Goal: Information Seeking & Learning: Learn about a topic

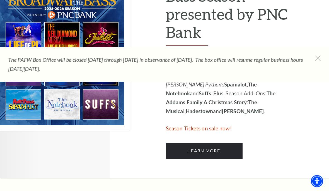
scroll to position [342, 0]
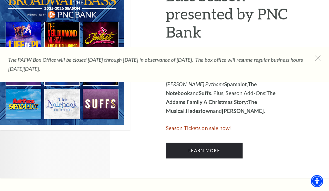
click at [210, 143] on link "Learn More" at bounding box center [204, 151] width 77 height 16
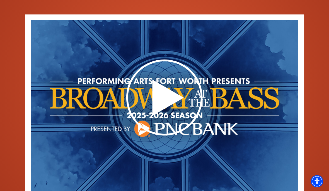
scroll to position [372, 0]
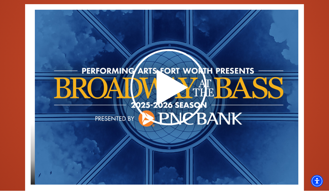
click at [172, 65] on use at bounding box center [168, 88] width 76 height 76
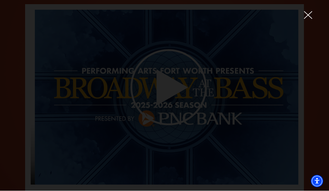
scroll to position [381, 0]
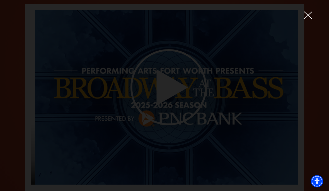
click at [308, 20] on div at bounding box center [164, 95] width 329 height 191
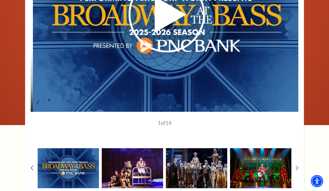
scroll to position [454, 0]
click at [145, 153] on img at bounding box center [132, 168] width 61 height 40
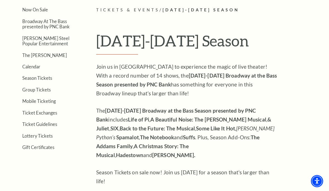
scroll to position [94, 0]
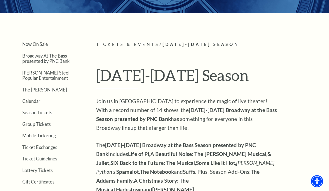
click at [38, 103] on link "Calendar" at bounding box center [31, 101] width 18 height 5
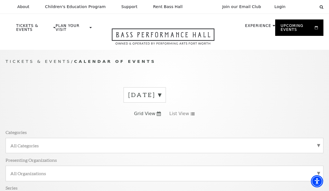
click at [166, 89] on div "September 2025" at bounding box center [144, 94] width 42 height 15
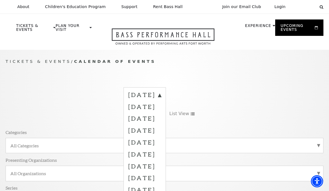
click at [161, 96] on label "September 2025" at bounding box center [144, 96] width 33 height 10
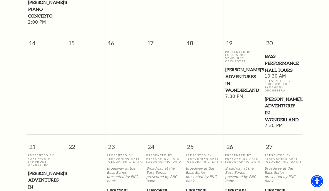
scroll to position [390, 0]
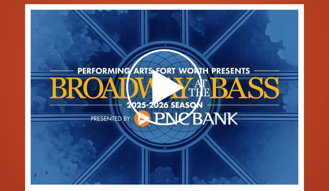
scroll to position [381, 0]
